Goal: Use online tool/utility: Utilize a website feature to perform a specific function

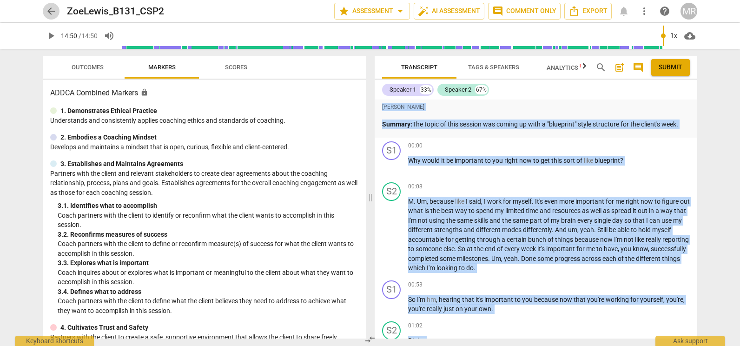
click at [53, 10] on span "arrow_back" at bounding box center [51, 11] width 11 height 11
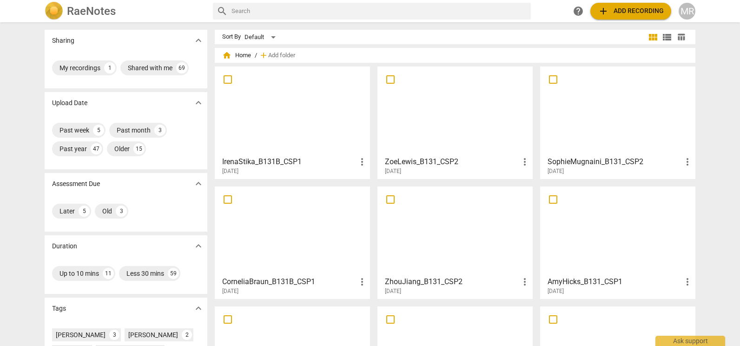
click at [261, 110] on div at bounding box center [292, 111] width 149 height 82
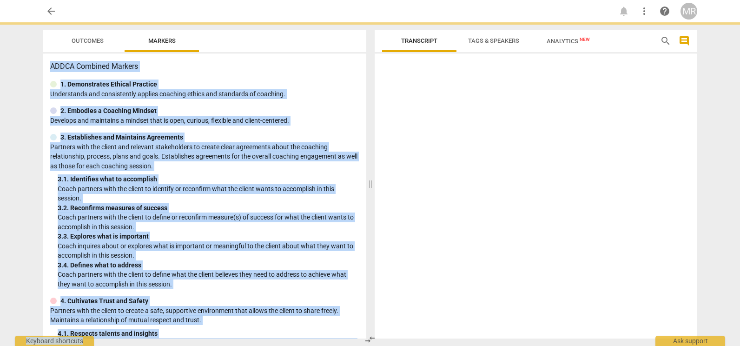
click at [261, 110] on div "2. Embodies a Coaching Mindset" at bounding box center [204, 111] width 309 height 10
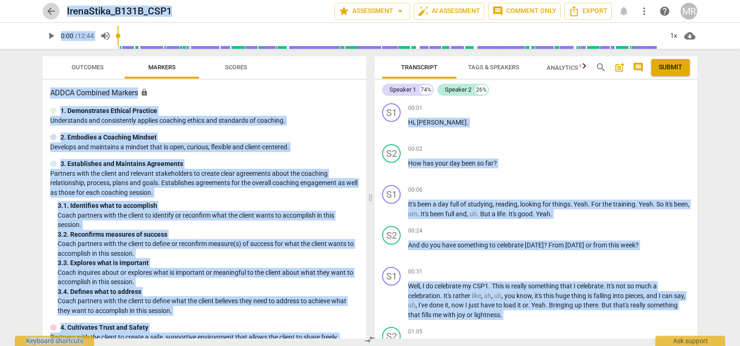
click at [53, 12] on span "arrow_back" at bounding box center [51, 11] width 11 height 11
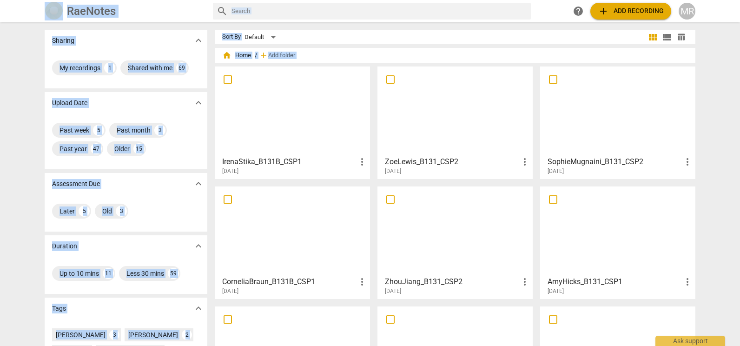
click at [267, 105] on div at bounding box center [292, 111] width 149 height 82
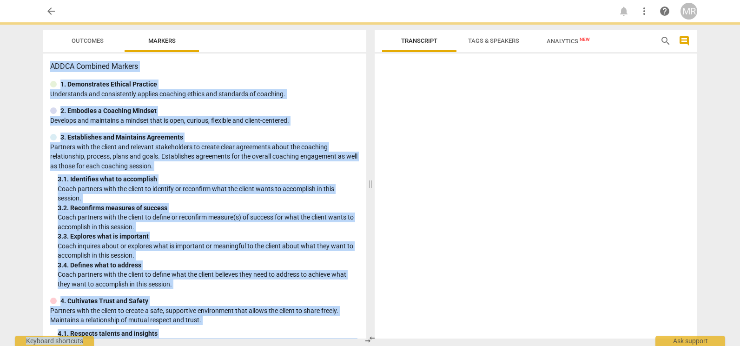
click at [267, 105] on div "ADDCA Combined Markers 1. Demonstrates Ethical Practice Understands and consist…" at bounding box center [205, 195] width 324 height 285
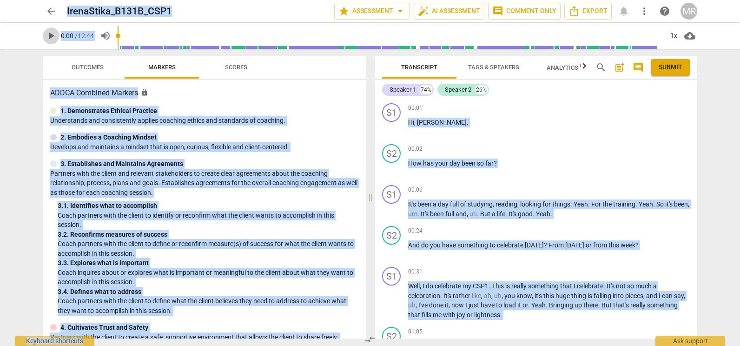
click at [50, 36] on span "play_arrow" at bounding box center [51, 35] width 11 height 11
click at [660, 148] on p "Add competency" at bounding box center [668, 149] width 44 height 8
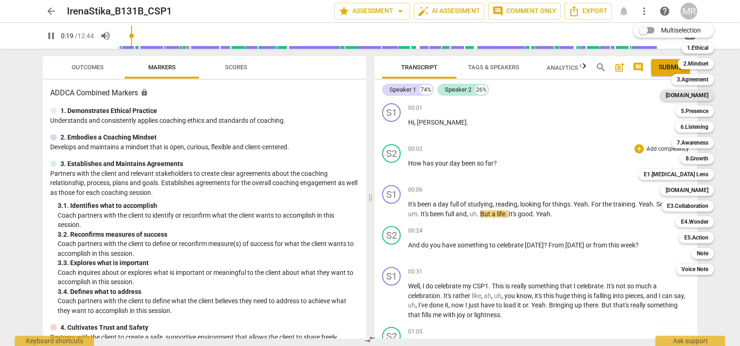
click at [699, 100] on b "[DOMAIN_NAME]" at bounding box center [687, 95] width 43 height 11
type input "19"
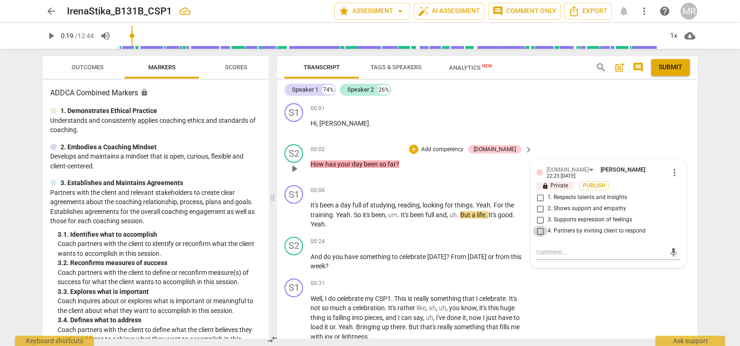
click at [540, 228] on input "4. Partners by inviting client to respond" at bounding box center [540, 231] width 15 height 11
checkbox input "true"
click at [465, 146] on p "Add competency" at bounding box center [442, 150] width 44 height 8
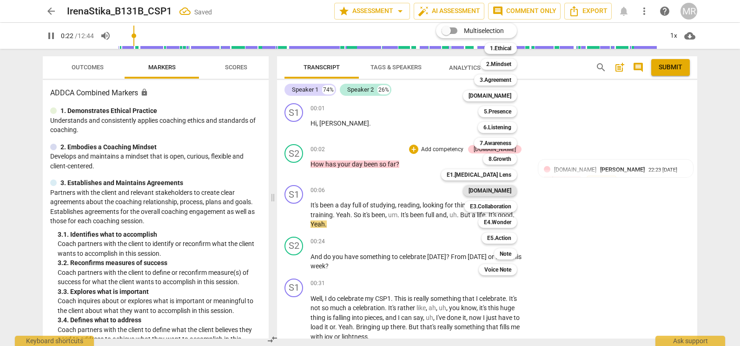
click at [506, 187] on b "[DOMAIN_NAME]" at bounding box center [490, 190] width 43 height 11
type input "23"
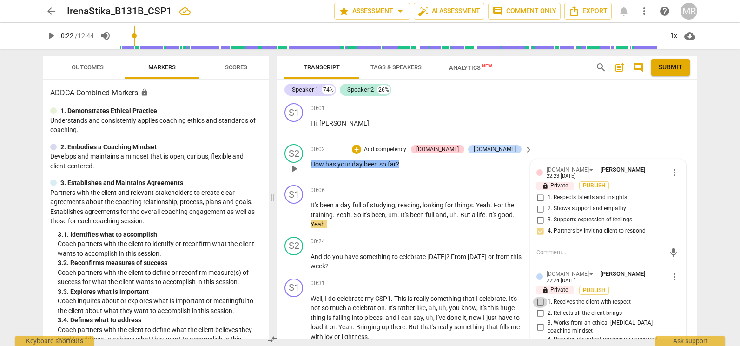
click at [541, 297] on input "1. Receives the client with respect" at bounding box center [540, 302] width 15 height 11
checkbox input "true"
click at [490, 240] on p "Add competency" at bounding box center [500, 242] width 44 height 8
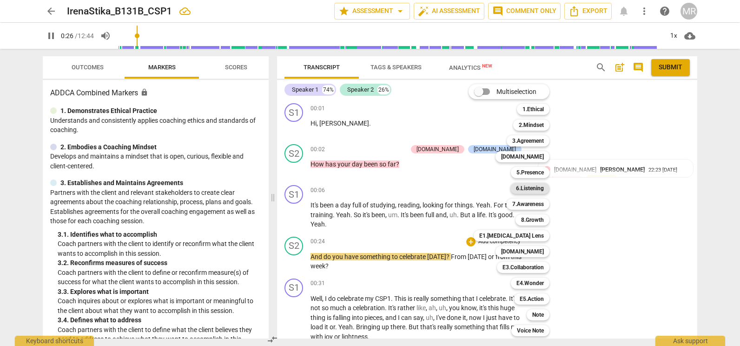
click at [534, 186] on b "6.Listening" at bounding box center [530, 188] width 28 height 11
type input "27"
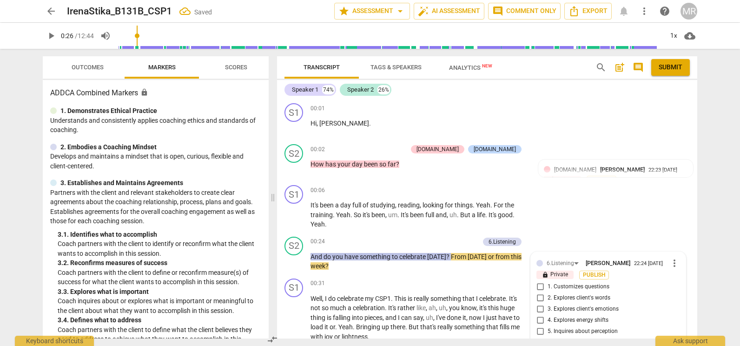
scroll to position [156, 0]
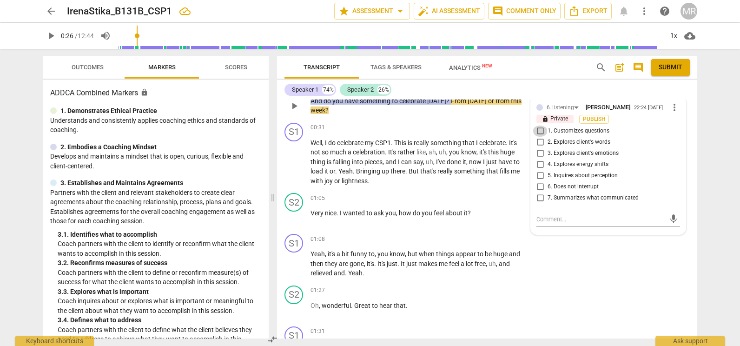
click at [540, 133] on input "1. Customizes questions" at bounding box center [540, 131] width 15 height 11
checkbox input "false"
click at [674, 108] on span "more_vert" at bounding box center [674, 107] width 11 height 11
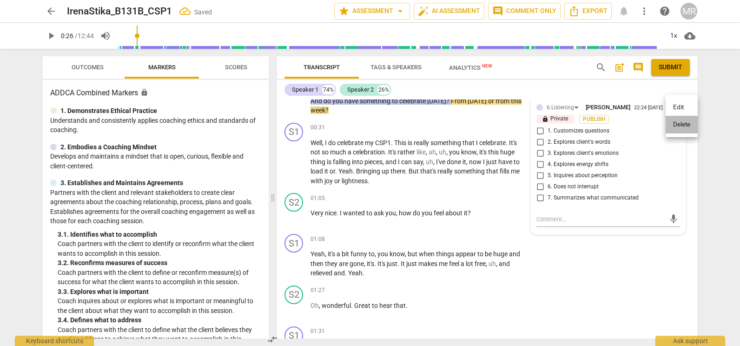
click at [678, 123] on li "Delete" at bounding box center [682, 125] width 32 height 18
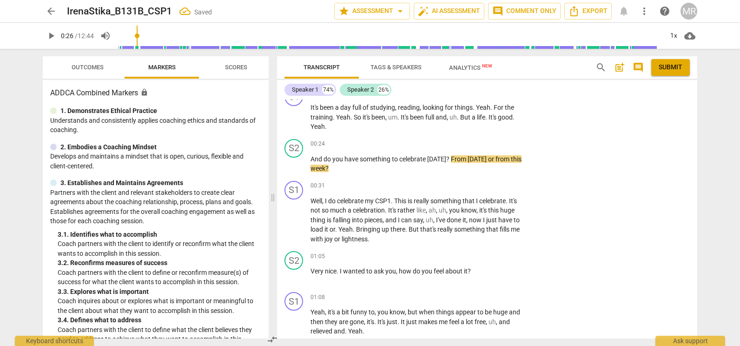
scroll to position [92, 0]
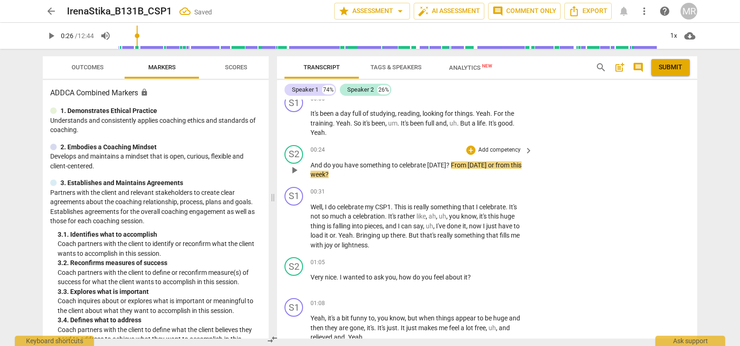
click at [513, 145] on div "+ Add competency keyboard_arrow_right" at bounding box center [499, 150] width 69 height 10
click at [509, 151] on p "Add competency" at bounding box center [500, 150] width 44 height 8
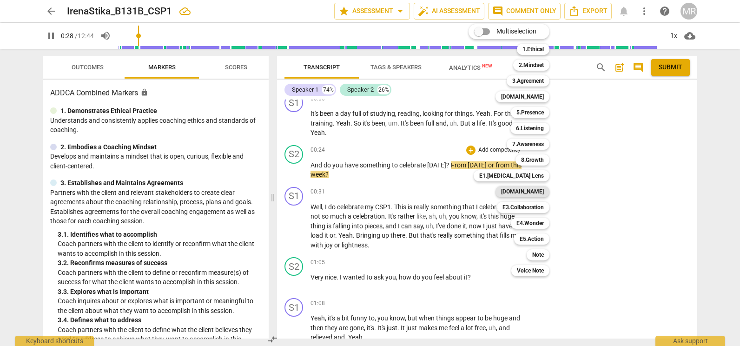
click at [531, 188] on b "[DOMAIN_NAME]" at bounding box center [522, 191] width 43 height 11
type input "29"
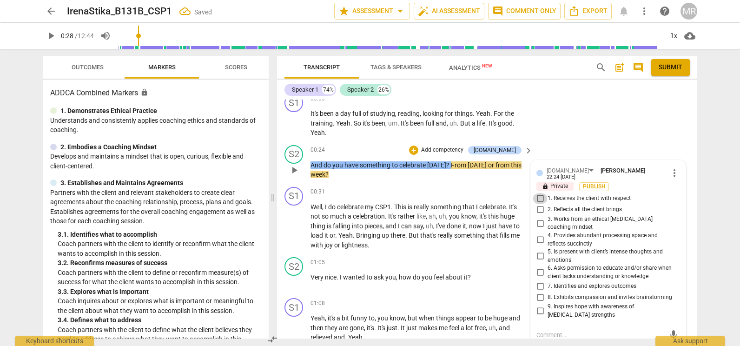
click at [541, 195] on input "1. Receives the client with respect" at bounding box center [540, 198] width 15 height 11
checkbox input "true"
click at [462, 198] on div "00:31 + Add competency keyboard_arrow_right Well , I do celebrate my CSP1 . Thi…" at bounding box center [422, 218] width 223 height 63
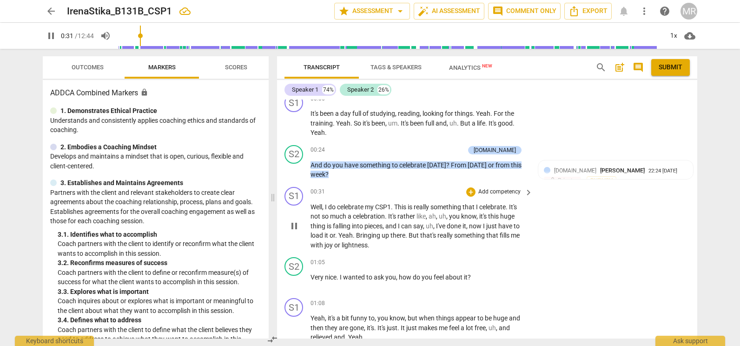
click at [493, 194] on p "Add competency" at bounding box center [500, 192] width 44 height 8
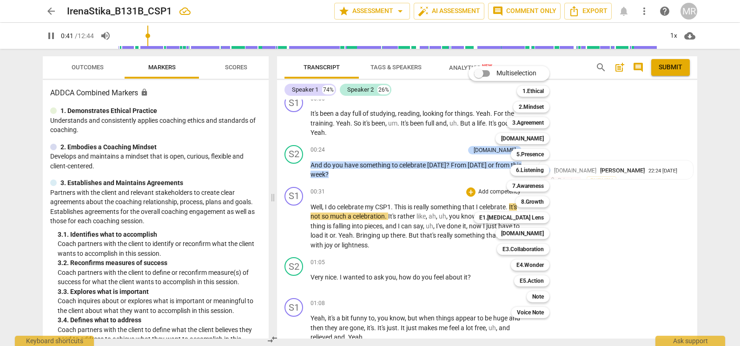
click at [577, 206] on div at bounding box center [370, 173] width 740 height 346
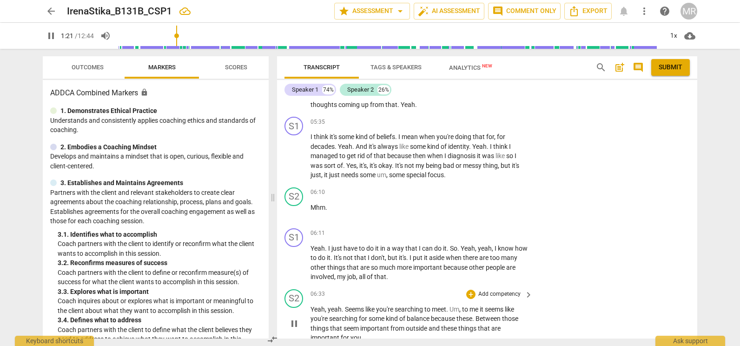
scroll to position [1352, 0]
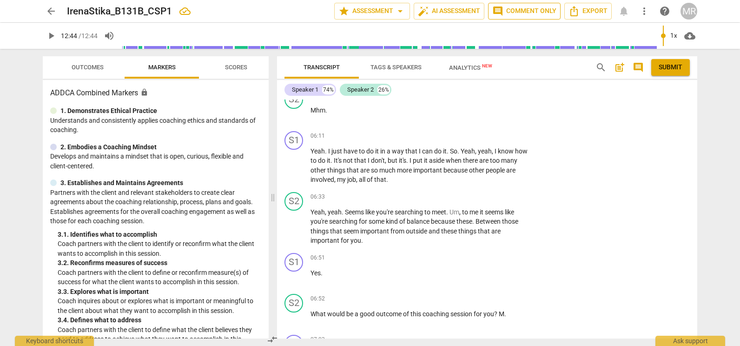
type input "764"
